Goal: Task Accomplishment & Management: Manage account settings

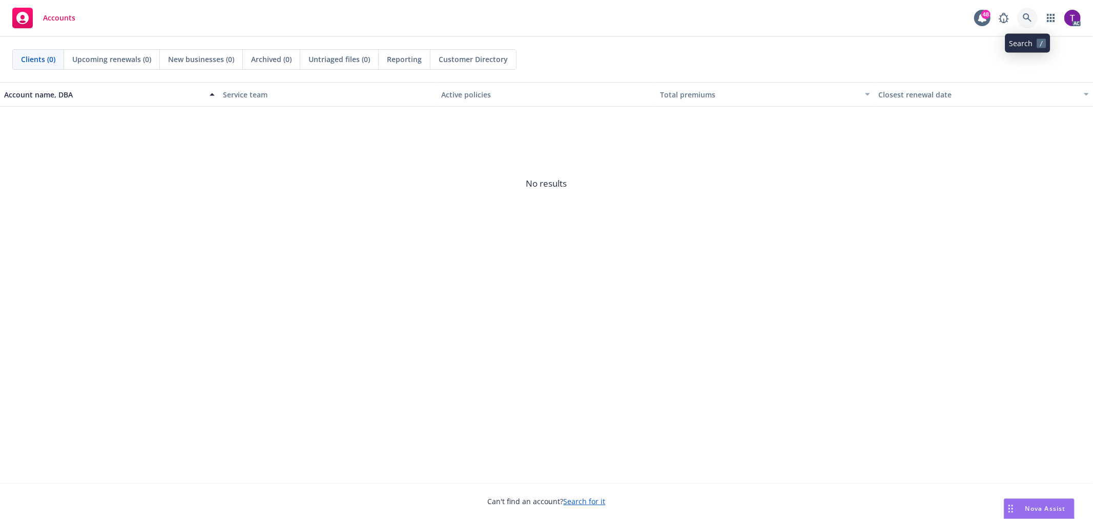
click at [984, 19] on link at bounding box center [1028, 18] width 21 height 21
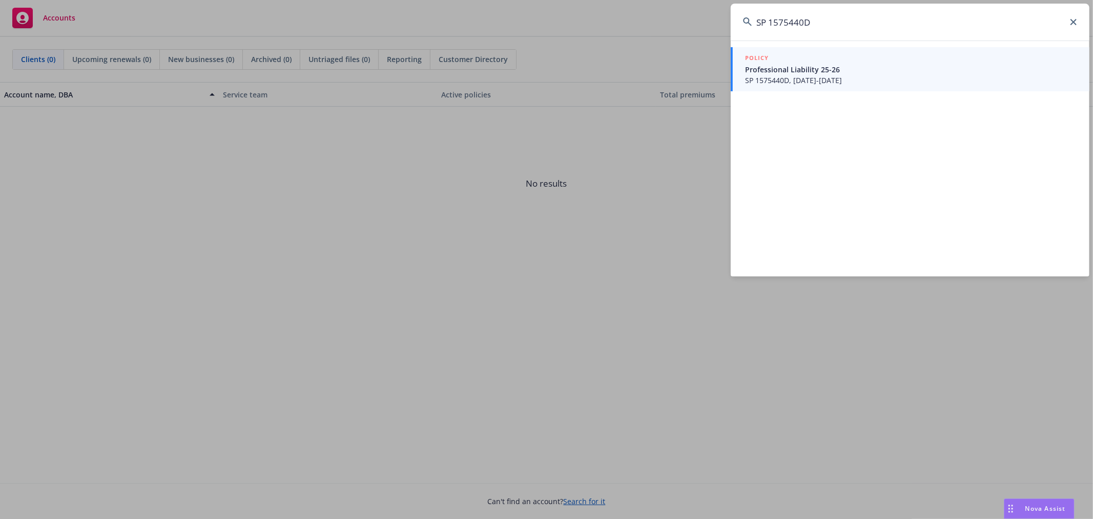
type input "SP 1575440D"
click at [772, 84] on span "SP 1575440D, 05/09/2025-05/09/2026" at bounding box center [911, 80] width 332 height 11
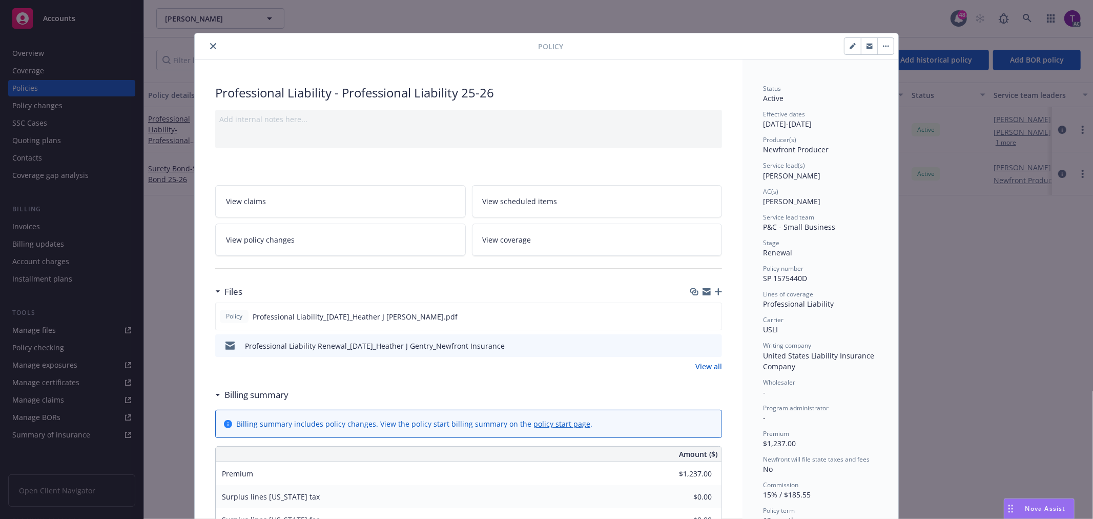
click at [210, 45] on icon "close" at bounding box center [213, 46] width 6 height 6
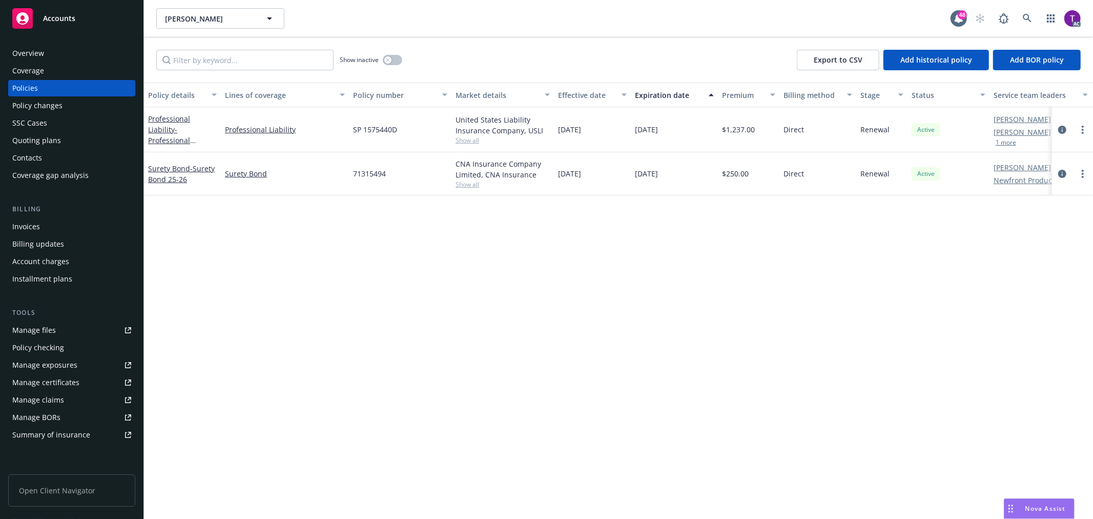
click at [25, 228] on div "Invoices" at bounding box center [26, 226] width 28 height 16
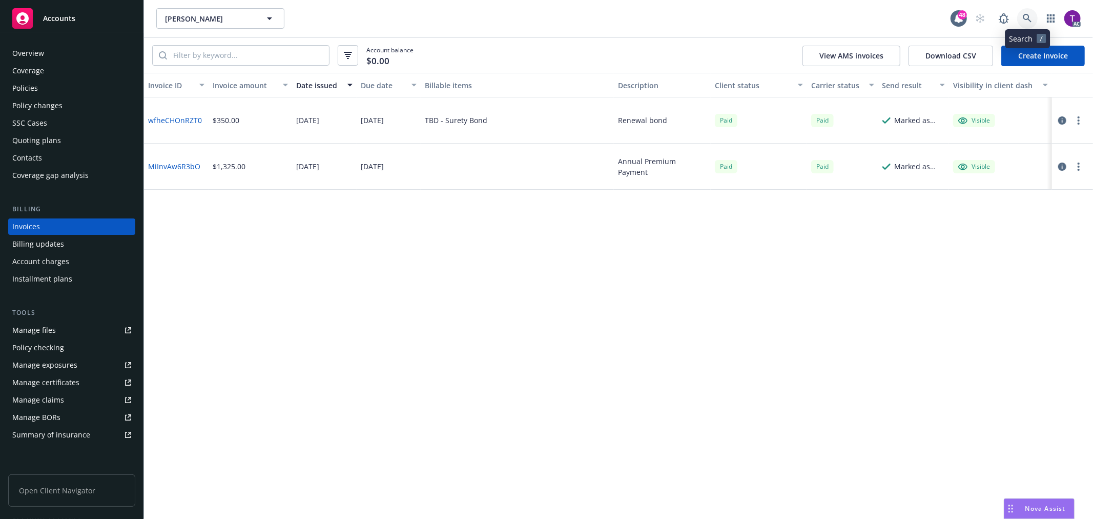
click at [984, 17] on icon at bounding box center [1027, 18] width 9 height 9
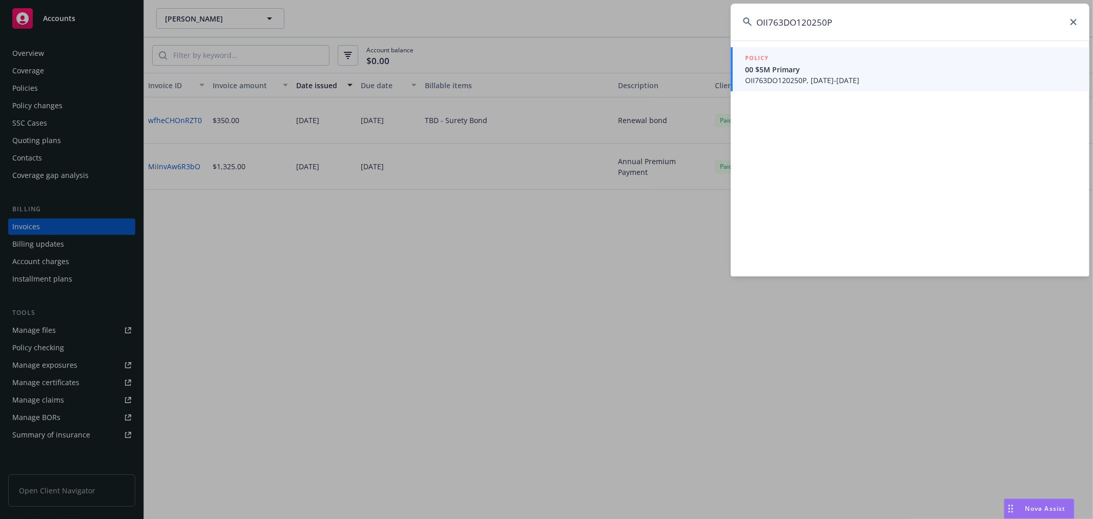
type input "OII763DO120250P"
click at [761, 80] on span "OII763DO120250P, 07/25/2025-07/25/2026" at bounding box center [911, 80] width 332 height 11
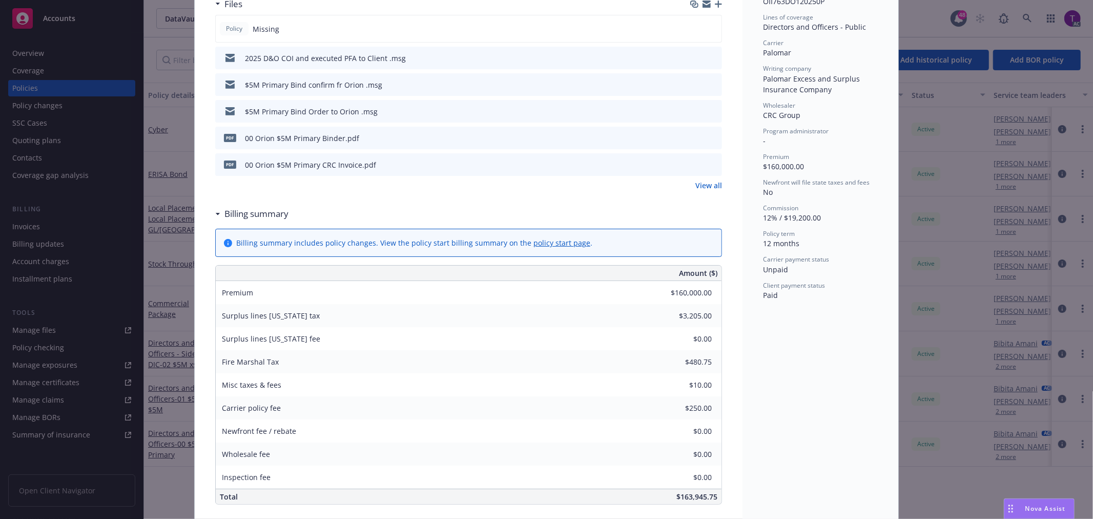
scroll to position [275, 0]
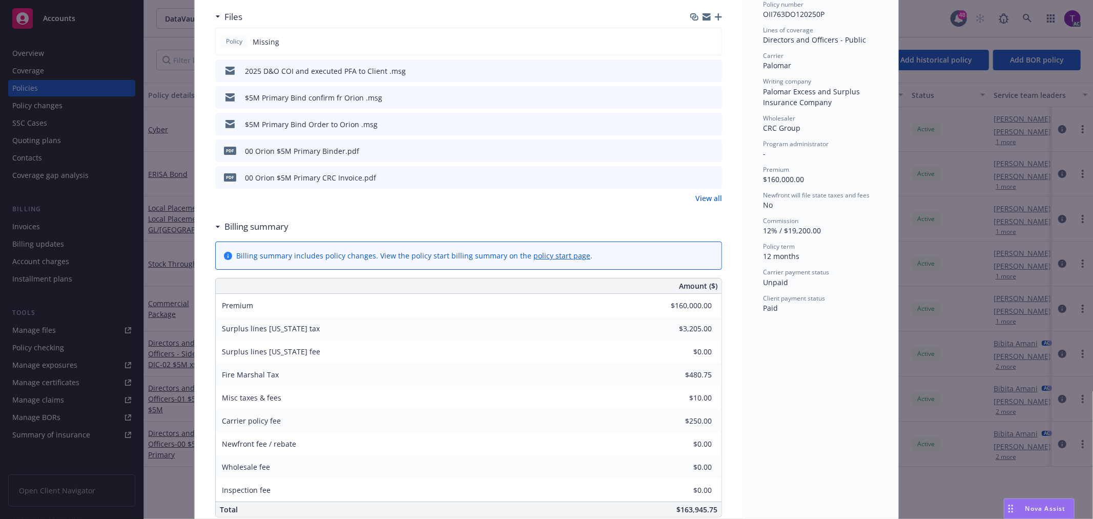
click at [43, 57] on div "Policy Directors and Officers - 00 $5M Primary Add internal notes here... View …" at bounding box center [546, 259] width 1093 height 519
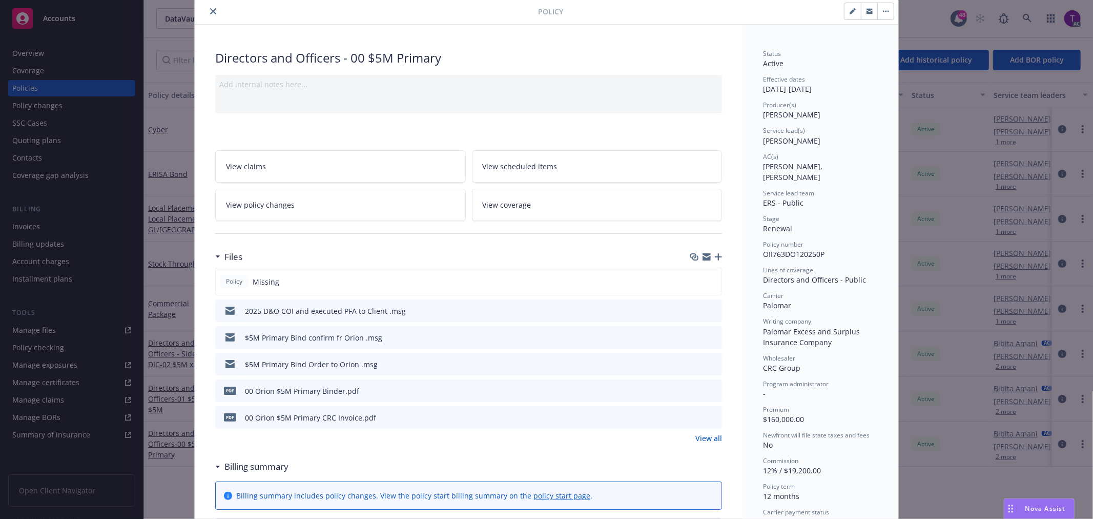
scroll to position [0, 0]
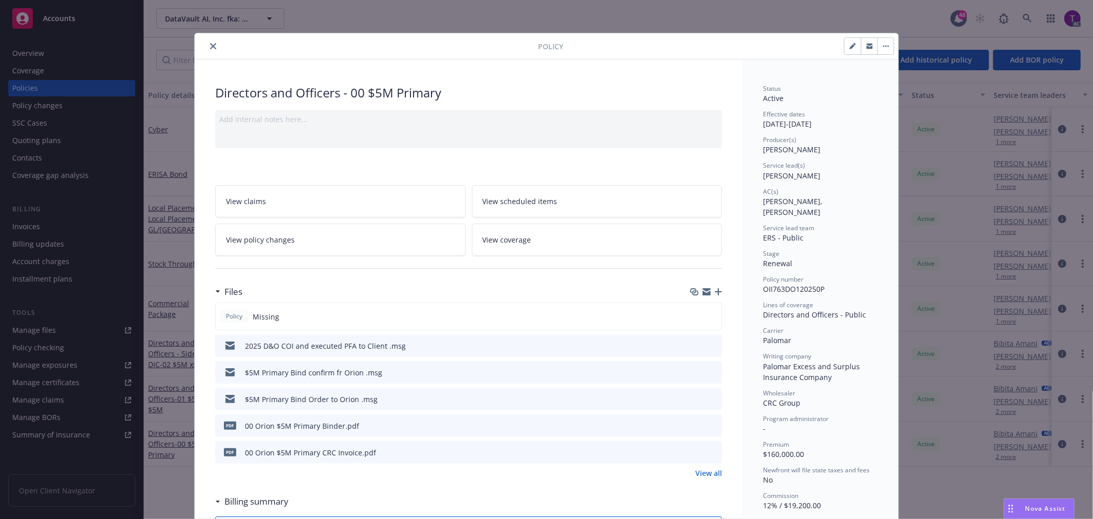
click at [210, 45] on icon "close" at bounding box center [213, 46] width 6 height 6
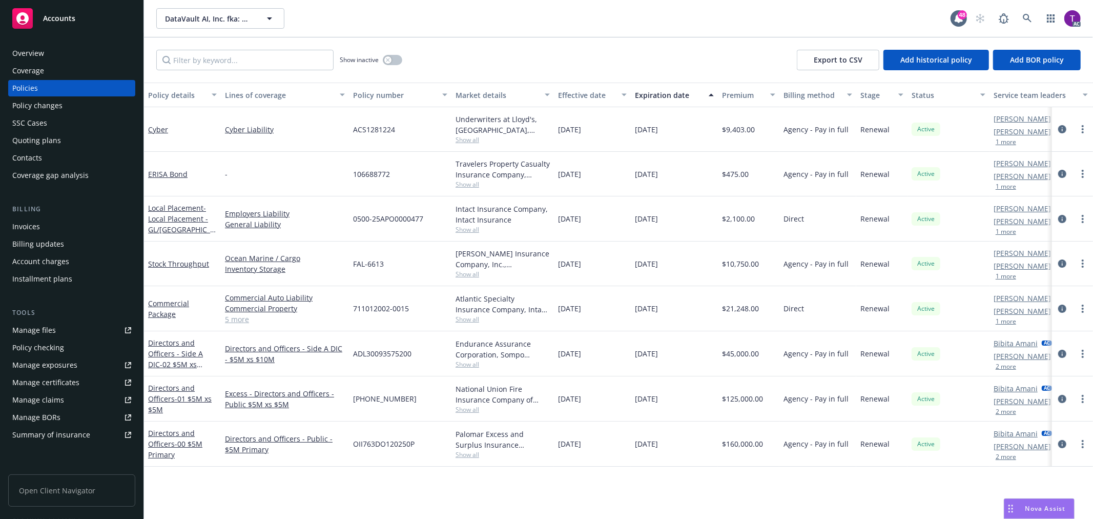
click at [44, 55] on div "Overview" at bounding box center [71, 53] width 119 height 16
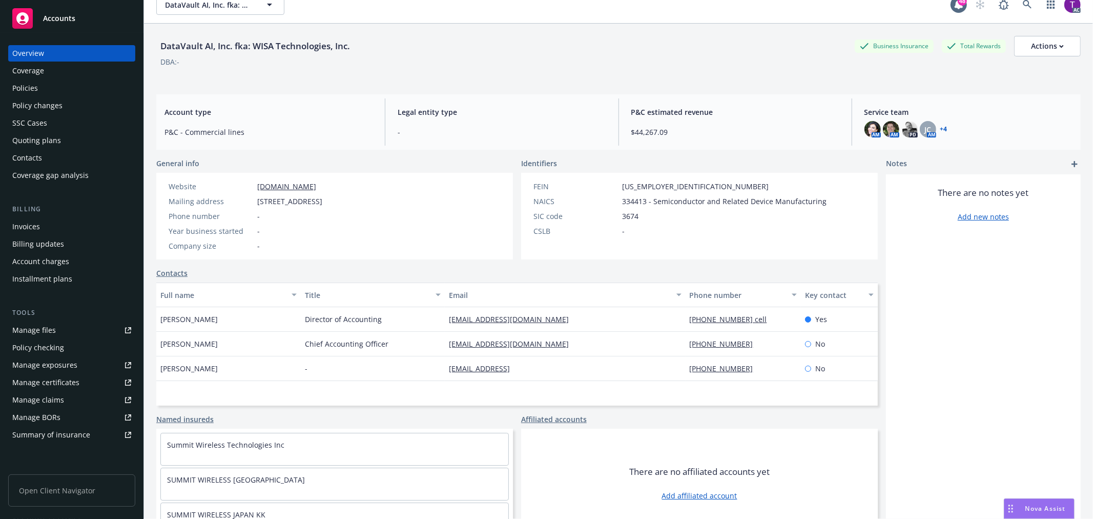
scroll to position [13, 0]
click at [984, 6] on icon at bounding box center [1027, 5] width 9 height 9
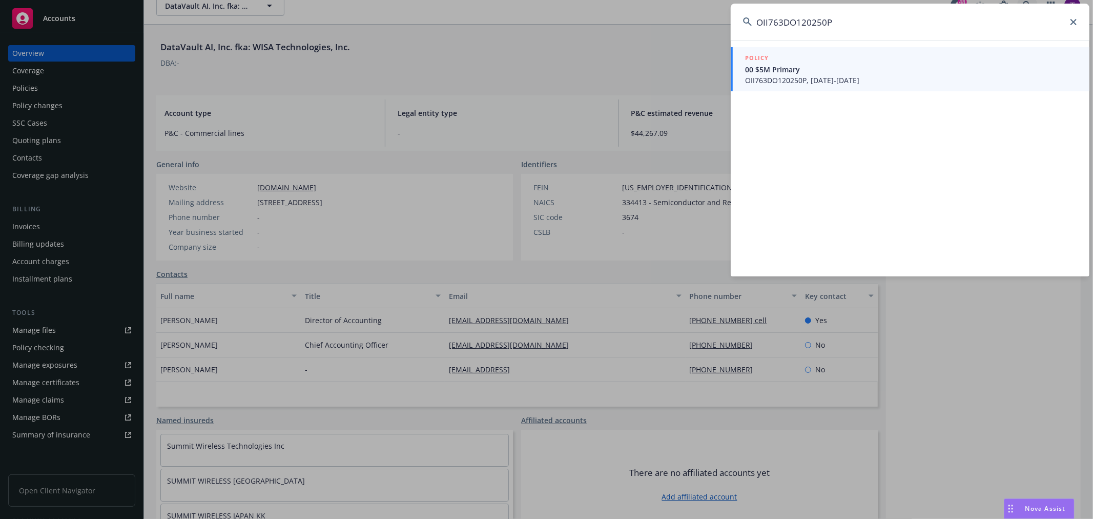
type input "OII763DO120250P"
click at [826, 84] on span "OII763DO120250P, 07/25/2025-07/25/2026" at bounding box center [911, 80] width 332 height 11
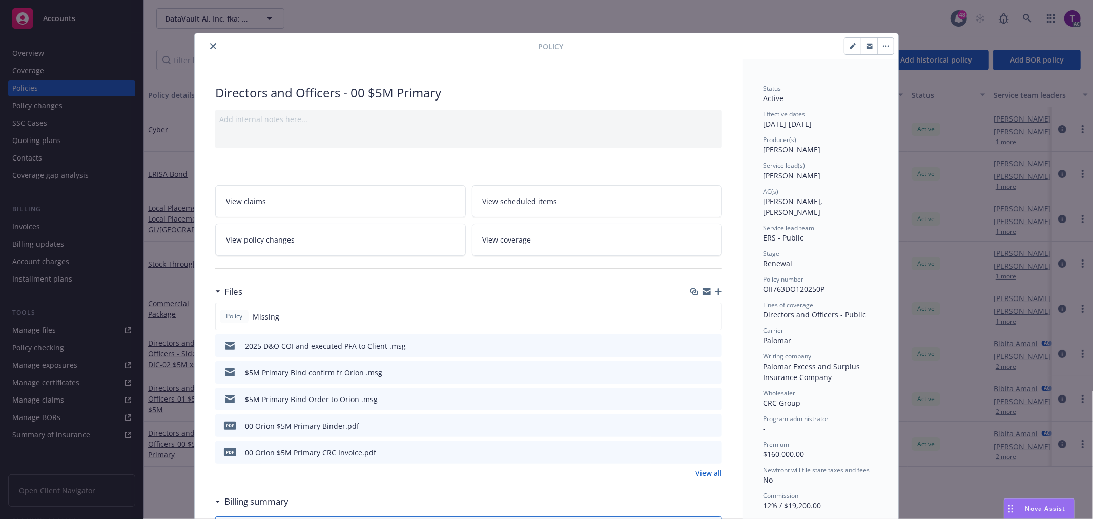
click at [711, 450] on icon "preview file" at bounding box center [712, 451] width 9 height 7
click at [210, 48] on icon "close" at bounding box center [213, 46] width 6 height 6
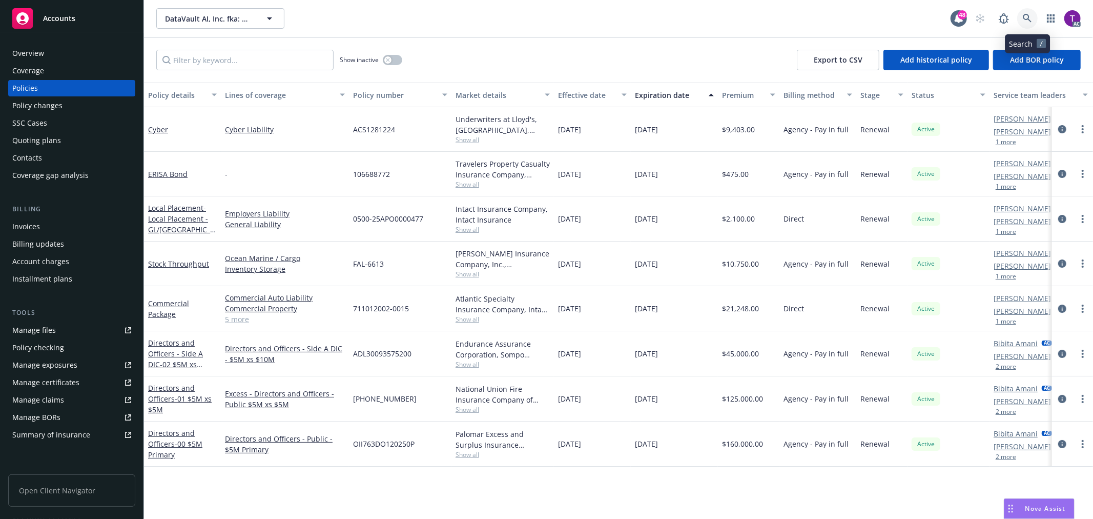
click at [984, 16] on icon at bounding box center [1027, 18] width 9 height 9
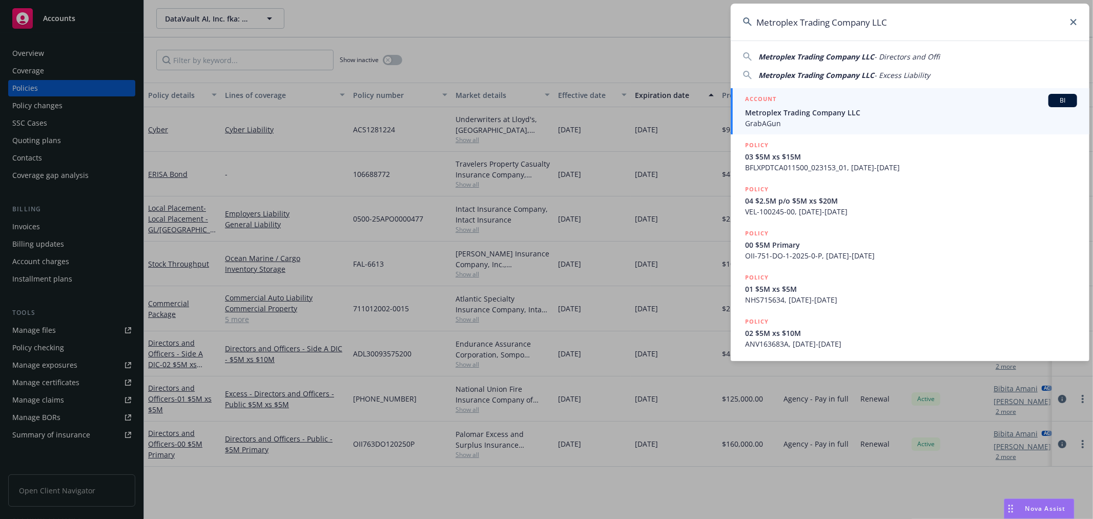
type input "Metroplex Trading Company LLC"
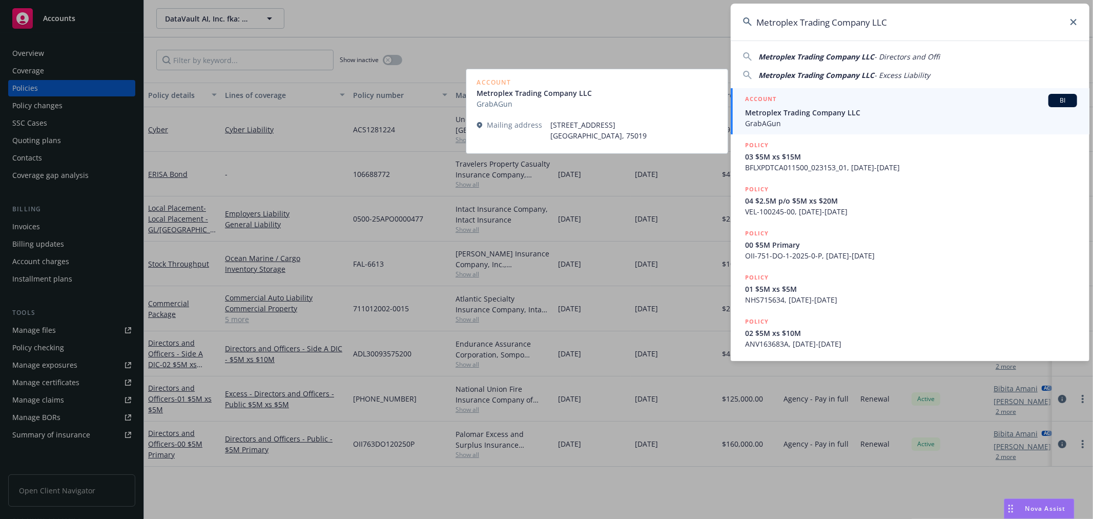
click at [766, 112] on span "Metroplex Trading Company LLC" at bounding box center [911, 112] width 332 height 11
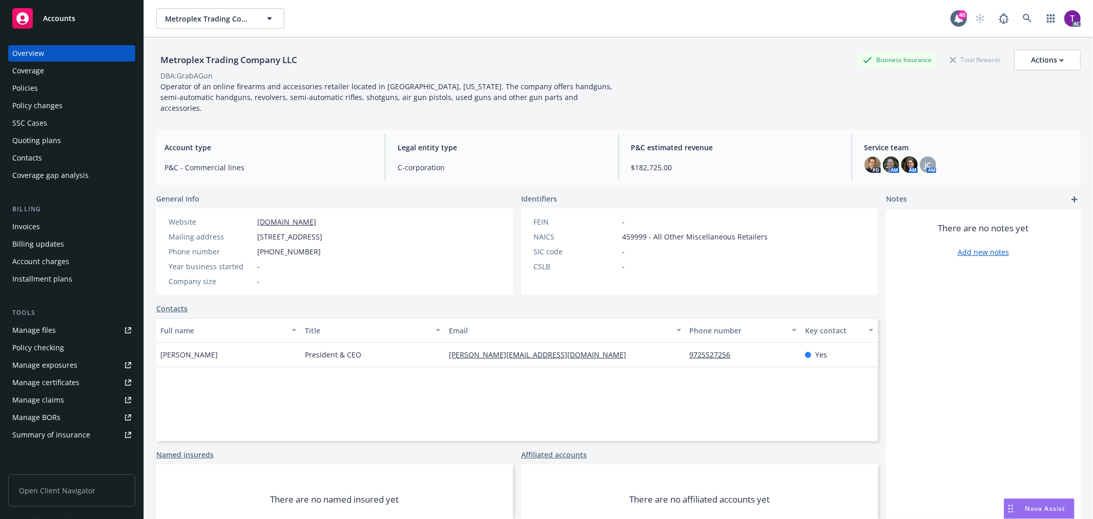
click at [72, 232] on div "Invoices" at bounding box center [71, 226] width 119 height 16
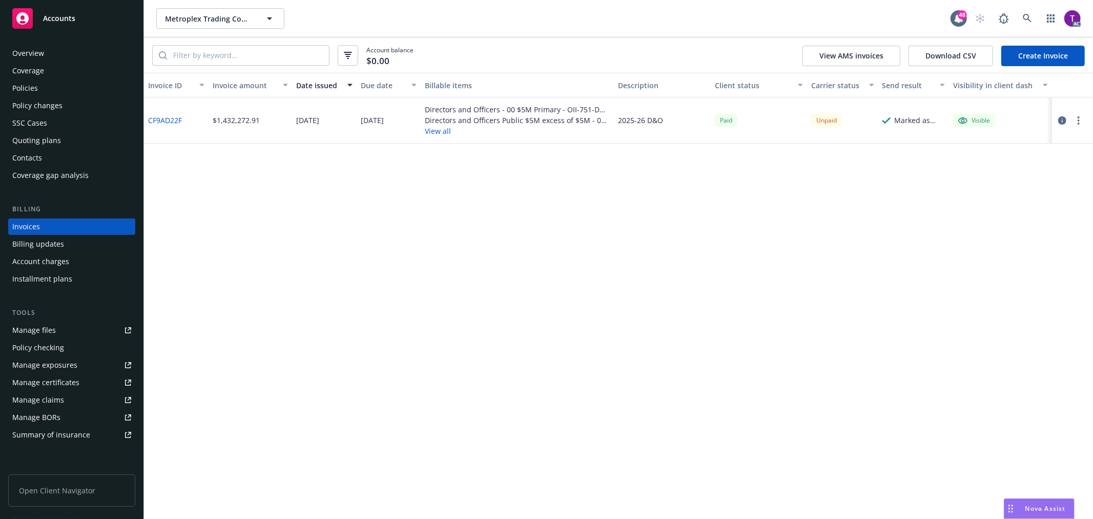
click at [162, 116] on link "CF9AD22F" at bounding box center [165, 120] width 34 height 11
click at [984, 120] on icon "button" at bounding box center [1063, 120] width 8 height 8
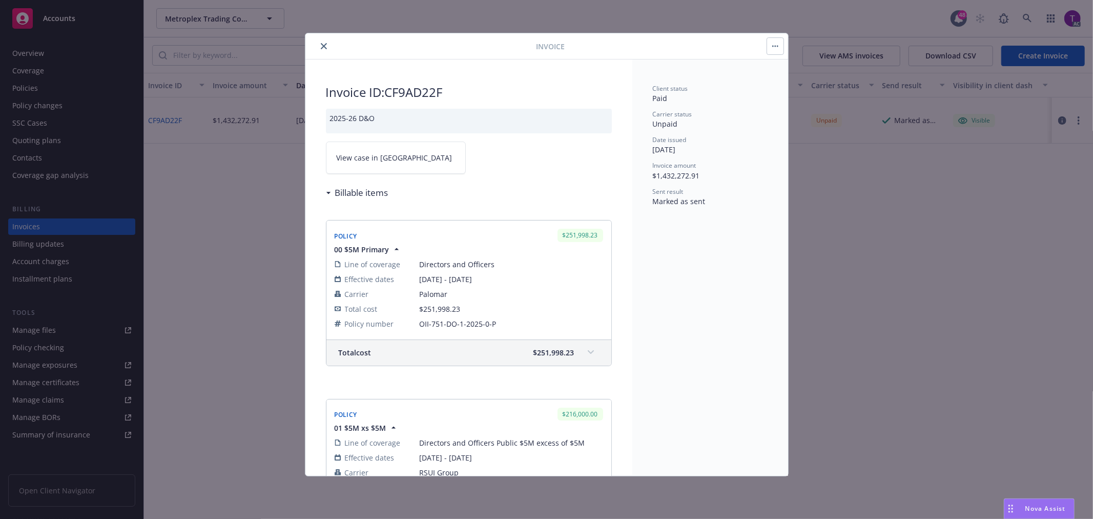
click at [360, 161] on span "View case in SSC" at bounding box center [395, 157] width 116 height 11
click at [321, 49] on icon "close" at bounding box center [324, 46] width 6 height 6
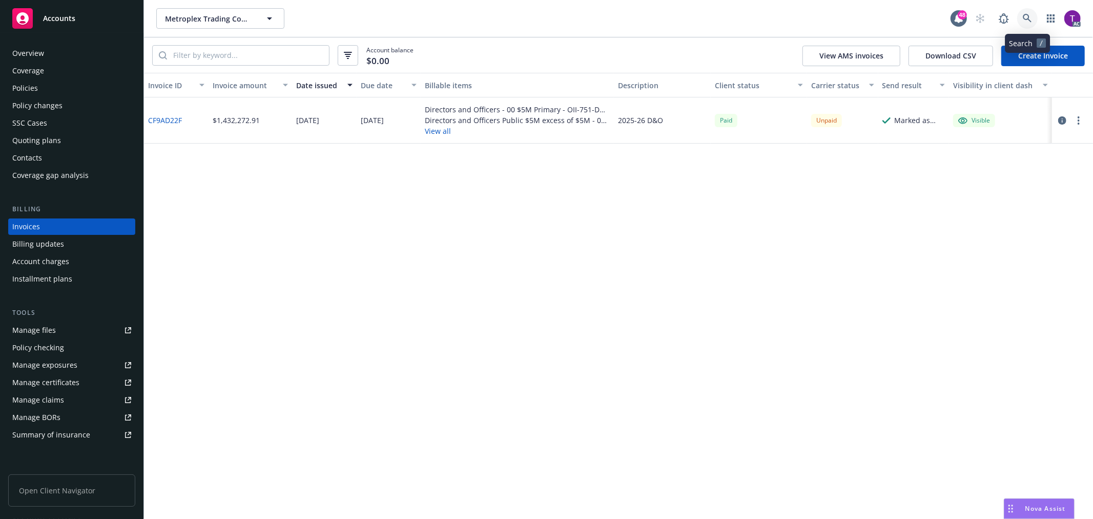
click at [984, 19] on link at bounding box center [1028, 18] width 21 height 21
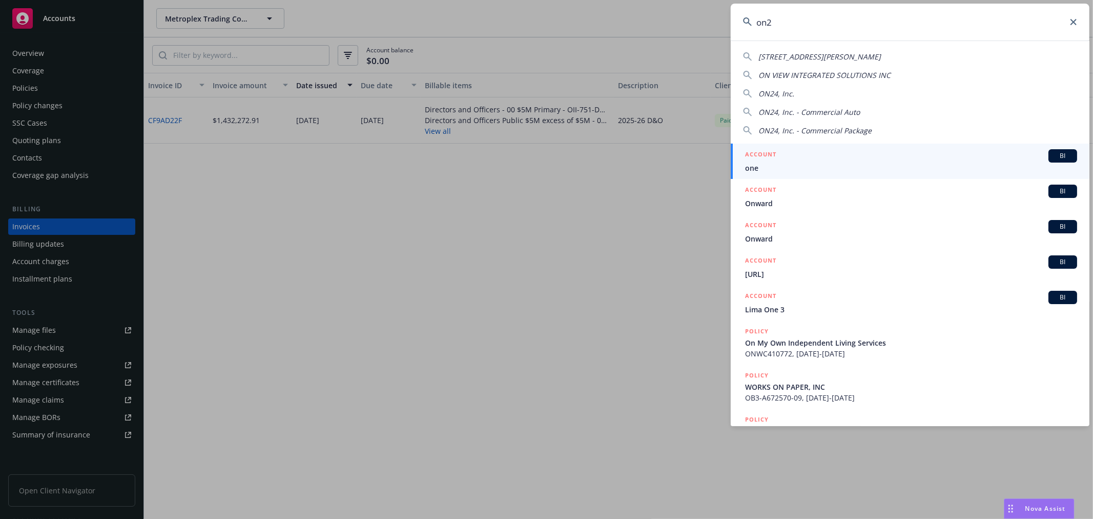
type input "on24"
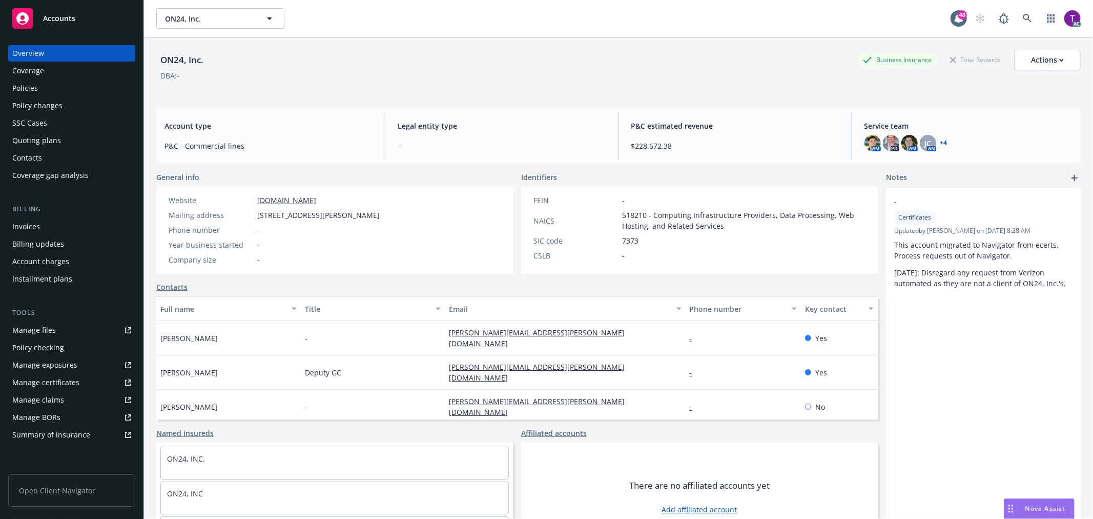
click at [80, 224] on div "Invoices" at bounding box center [71, 226] width 119 height 16
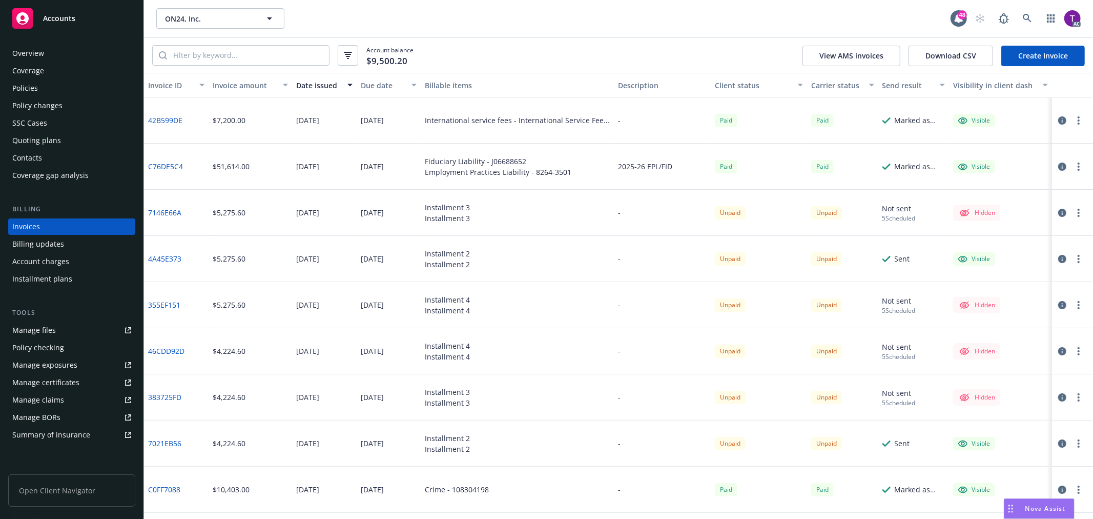
click at [40, 46] on div "Overview" at bounding box center [28, 53] width 32 height 16
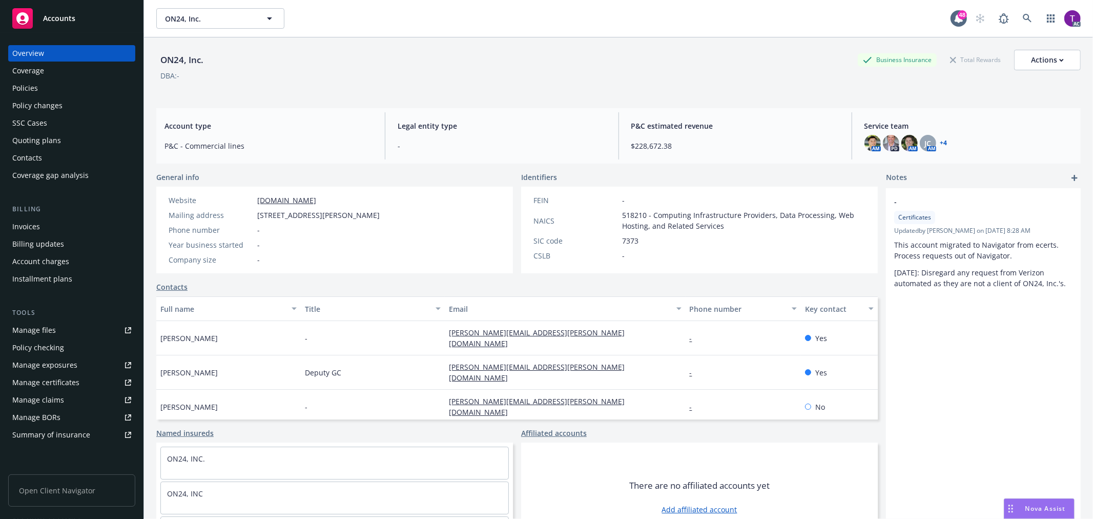
click at [941, 146] on link "+ 4" at bounding box center [944, 143] width 7 height 6
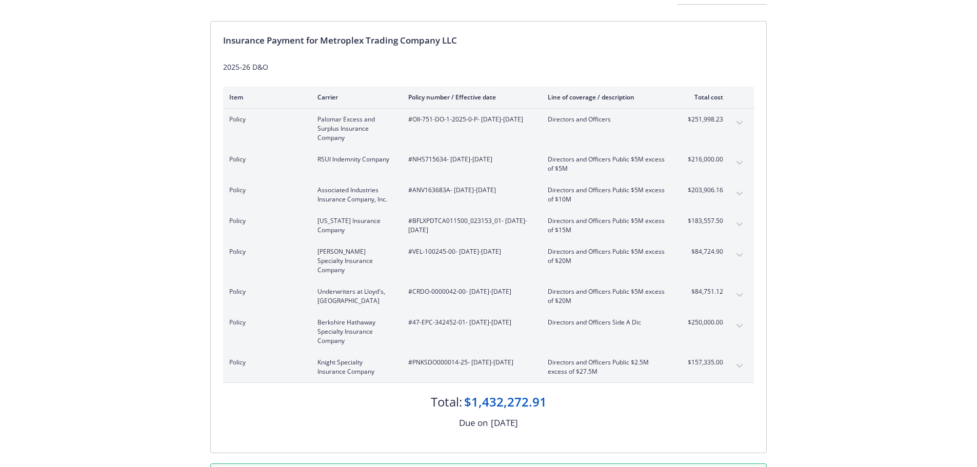
scroll to position [88, 0]
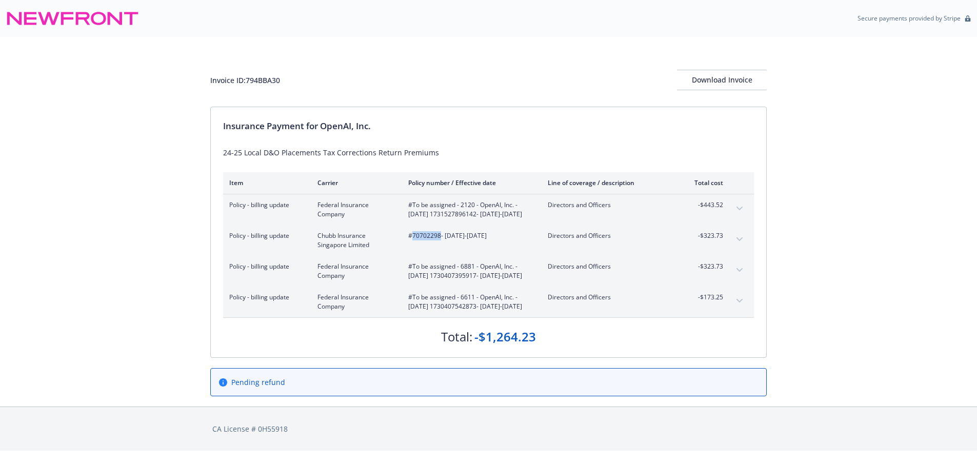
drag, startPoint x: 439, startPoint y: 244, endPoint x: 414, endPoint y: 245, distance: 25.7
click at [414, 240] on span "#70702298 - [DATE]-[DATE]" at bounding box center [469, 235] width 123 height 9
copy span "70702298"
drag, startPoint x: 296, startPoint y: 79, endPoint x: 241, endPoint y: 82, distance: 55.4
click at [241, 82] on div "Invoice ID: 794BBA30 Download Invoice" at bounding box center [488, 80] width 556 height 21
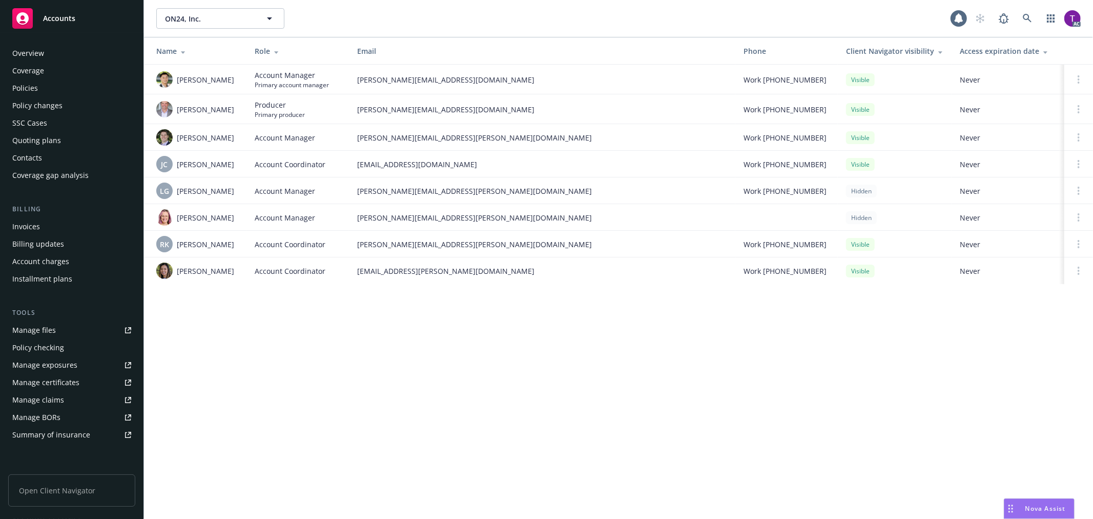
scroll to position [149, 0]
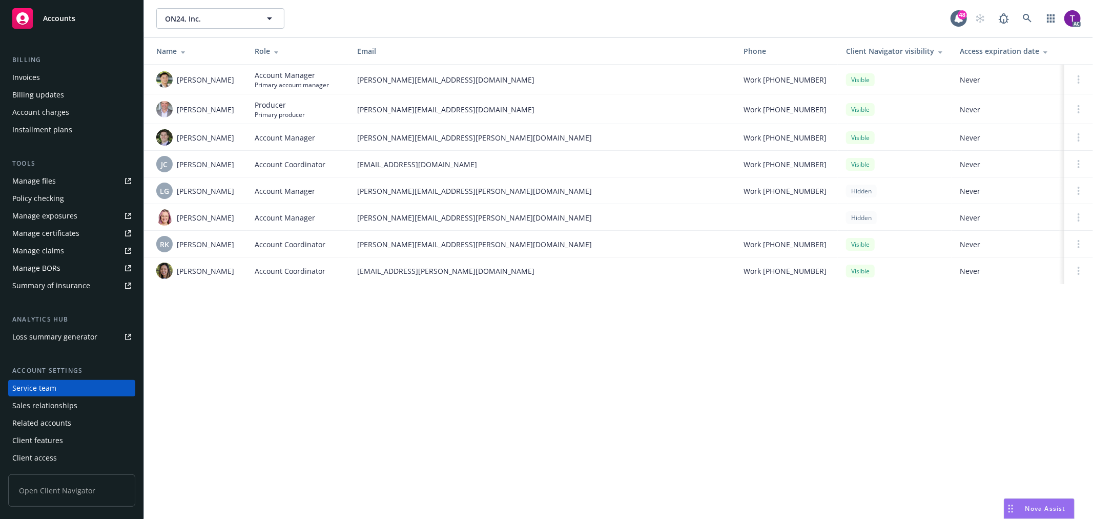
click at [196, 215] on span "Melissa Walker" at bounding box center [205, 217] width 57 height 11
click at [164, 135] on img at bounding box center [164, 137] width 16 height 16
click at [168, 234] on td "RK Ryan Kiolbassa" at bounding box center [195, 244] width 103 height 27
click at [167, 218] on img at bounding box center [164, 217] width 16 height 16
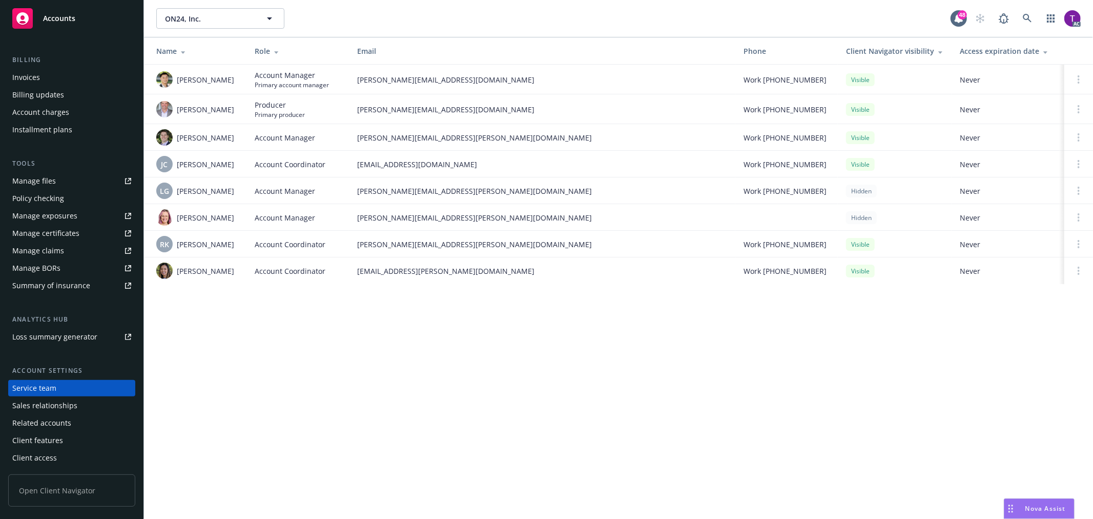
click at [202, 252] on div "RK Ryan Kiolbassa" at bounding box center [197, 244] width 82 height 16
click at [163, 188] on span "LG" at bounding box center [164, 191] width 9 height 11
